Goal: Information Seeking & Learning: Learn about a topic

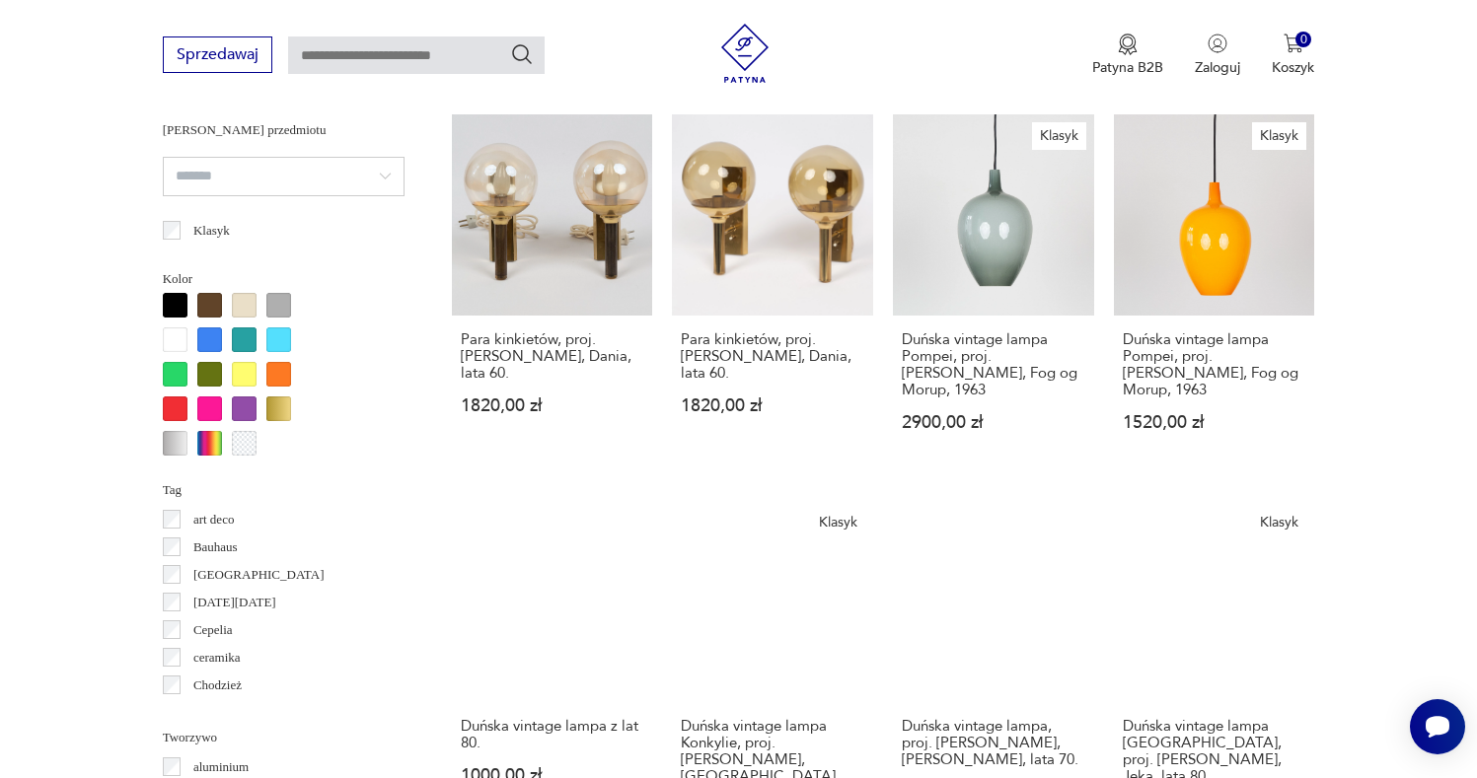
scroll to position [1749, 0]
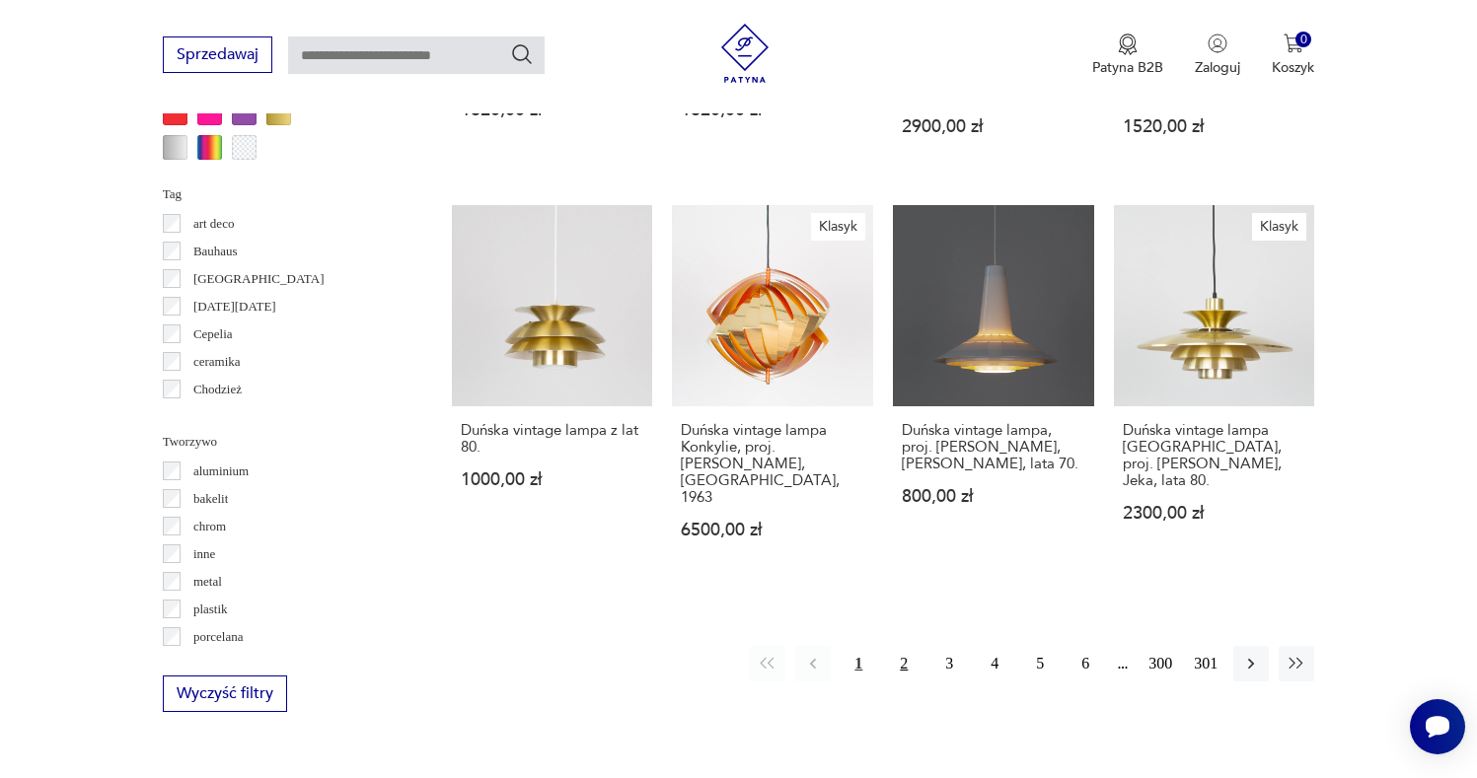
click at [908, 671] on button "2" at bounding box center [904, 664] width 36 height 36
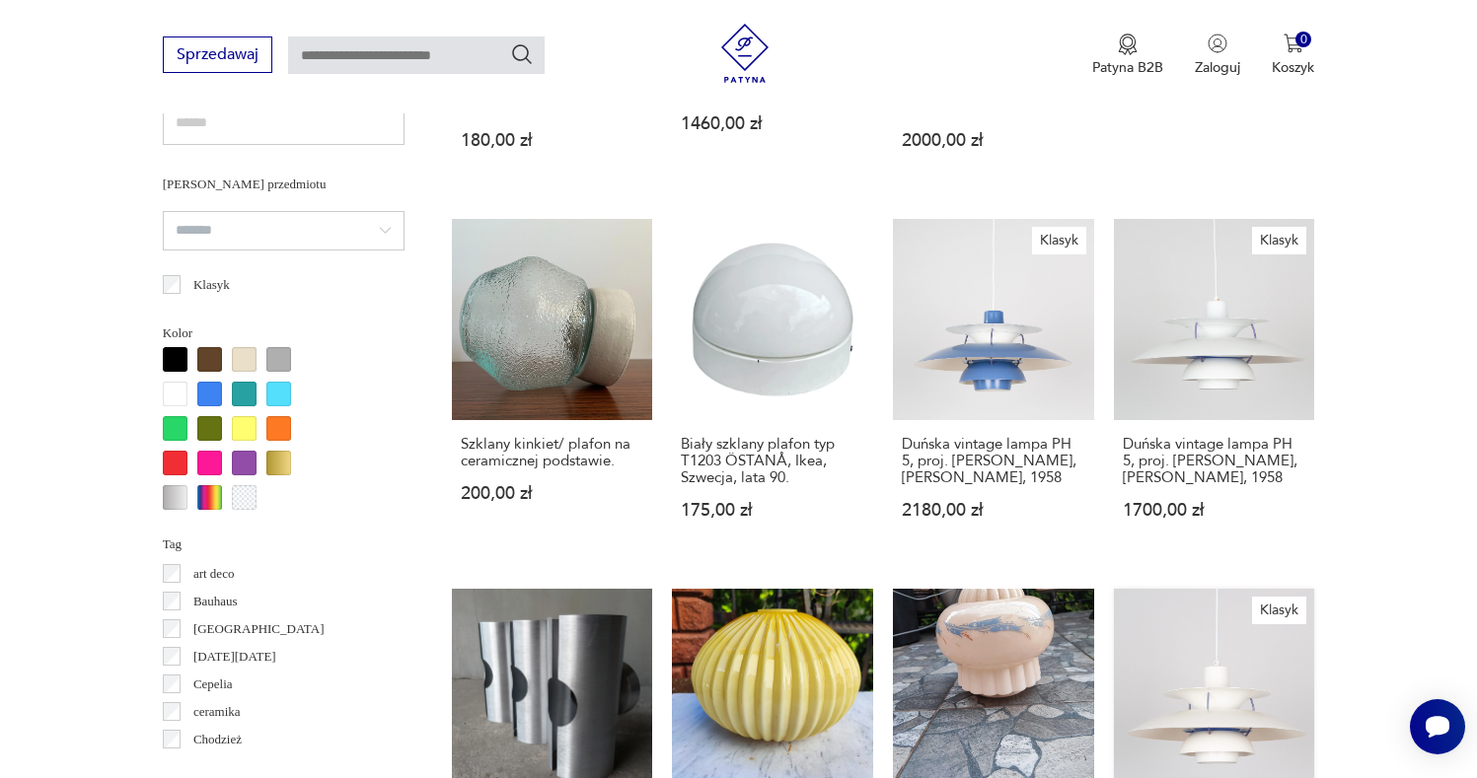
scroll to position [1399, 0]
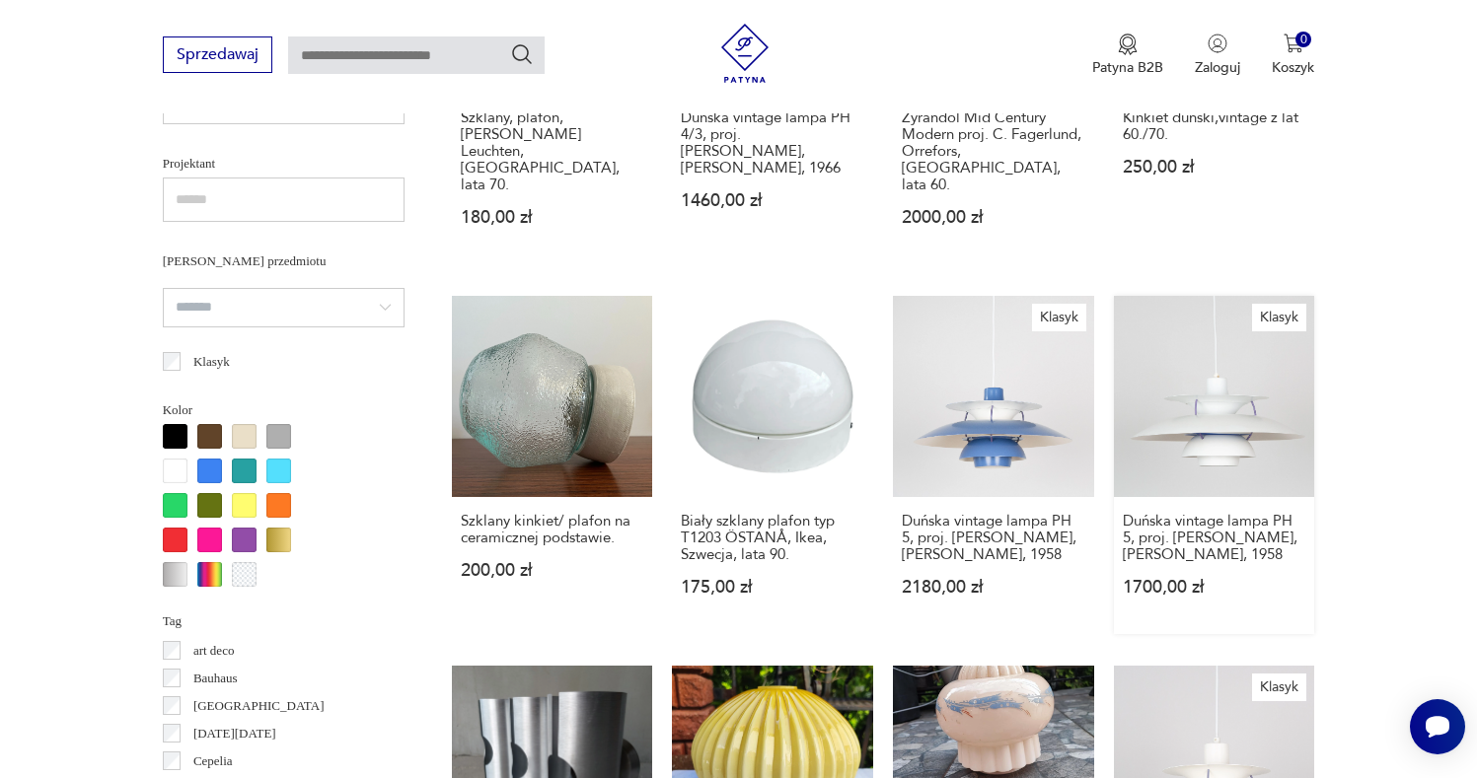
click at [1240, 405] on link "Klasyk Duńska vintage lampa PH 5, proj. Poul Henningsen, Louis Poulsen, 1958 17…" at bounding box center [1214, 465] width 201 height 338
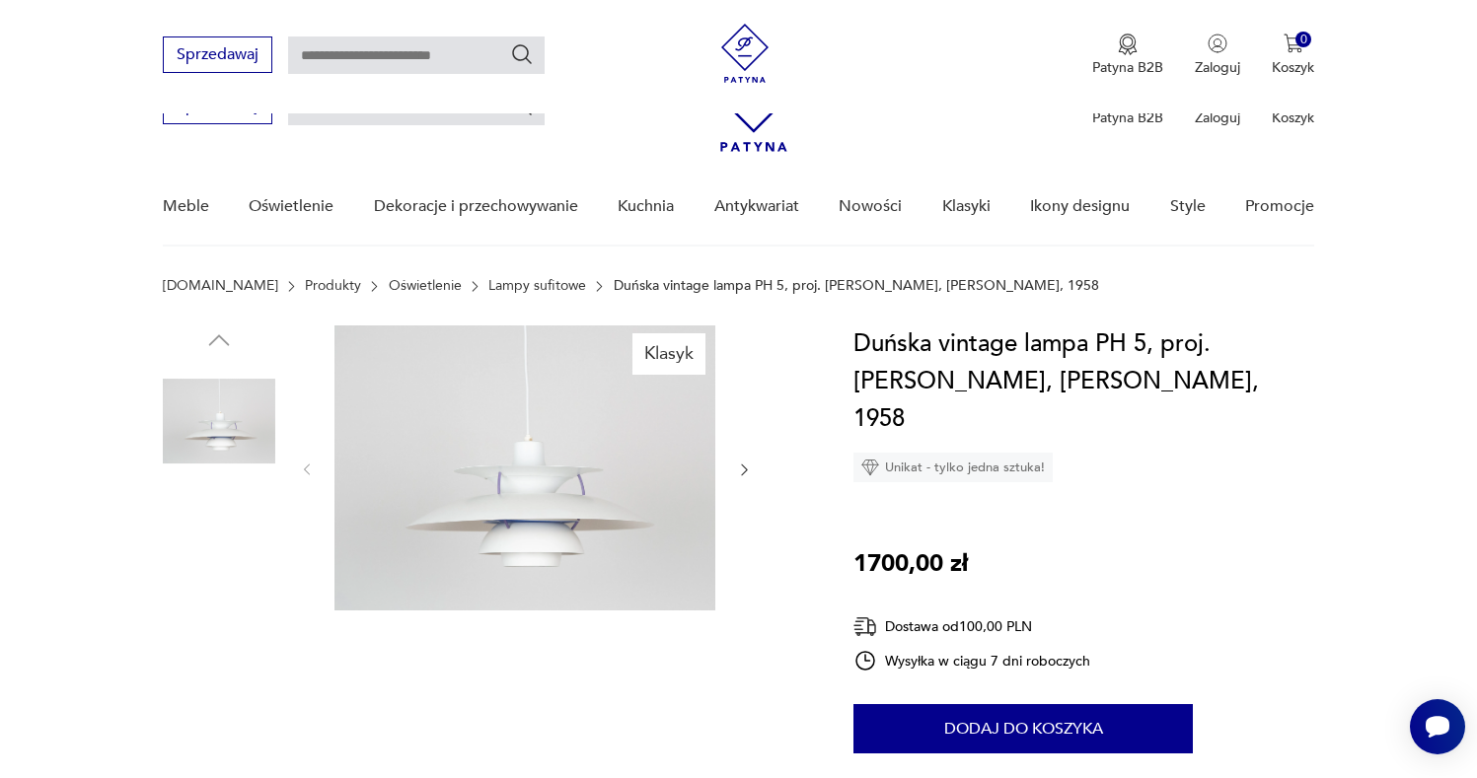
scroll to position [250, 0]
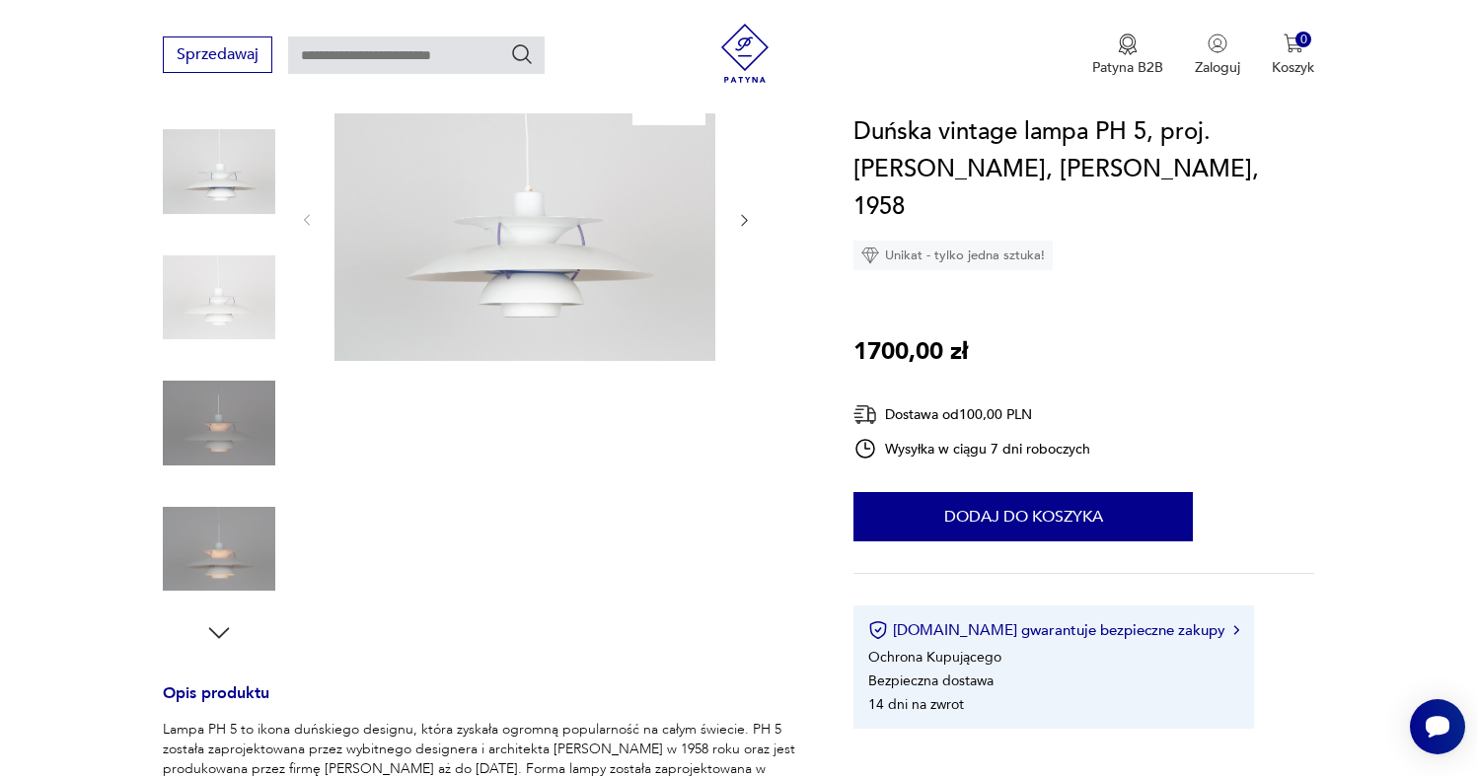
click at [193, 535] on img at bounding box center [219, 549] width 112 height 112
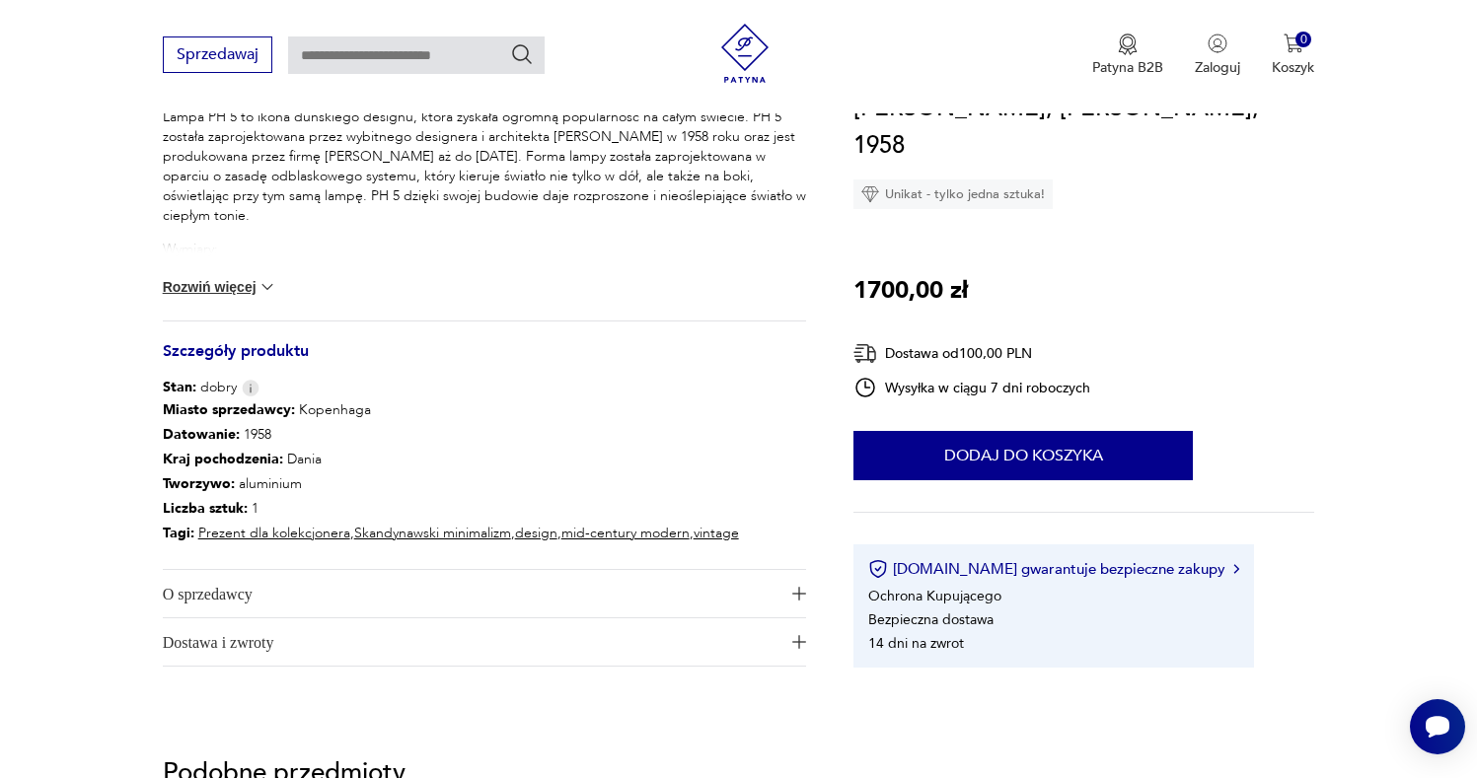
scroll to position [0, 0]
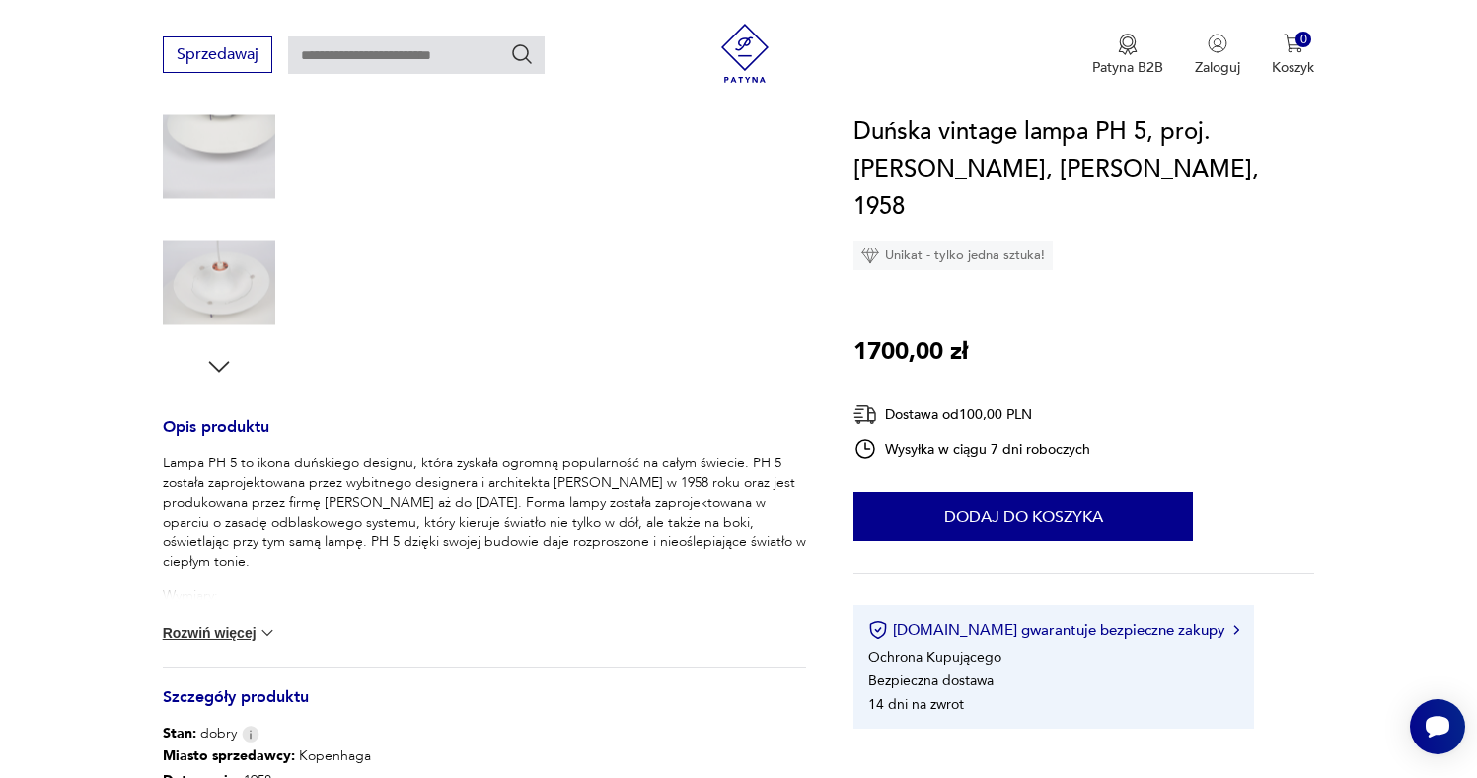
click at [223, 642] on button "Rozwiń więcej" at bounding box center [220, 633] width 114 height 20
